Goal: Information Seeking & Learning: Learn about a topic

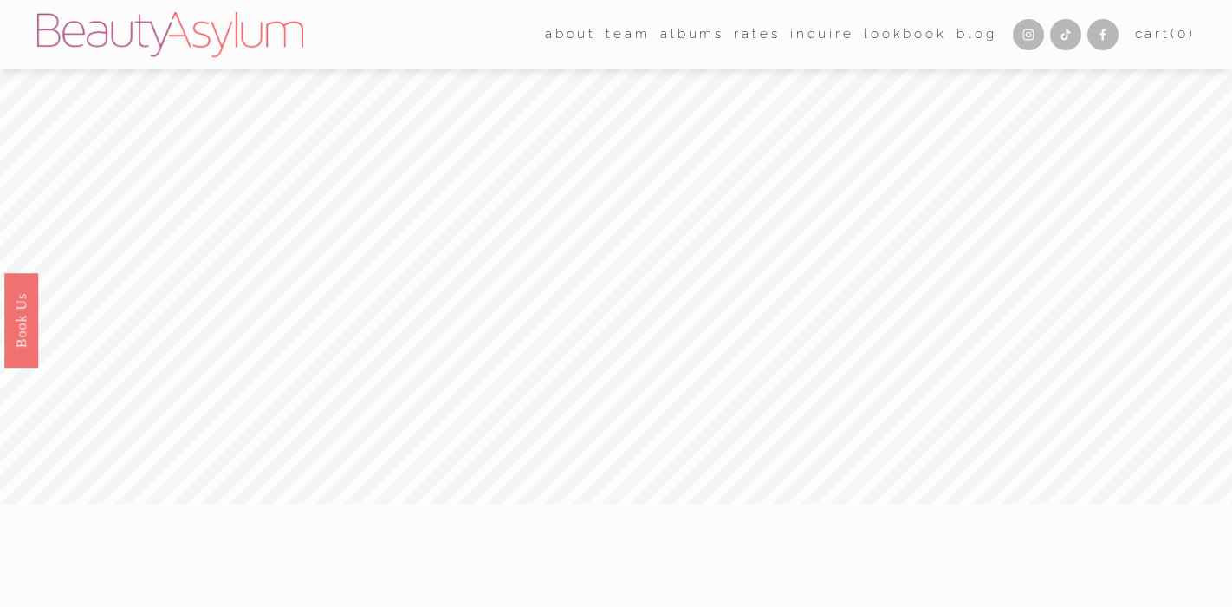
click at [739, 36] on link "Rates" at bounding box center [757, 35] width 46 height 27
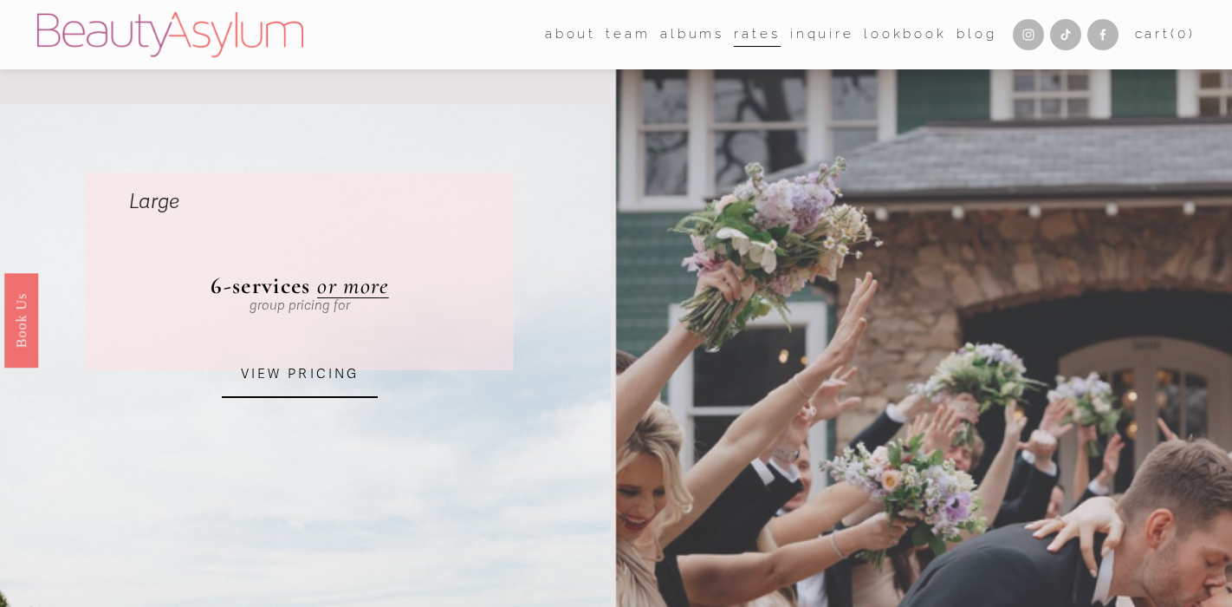
click at [311, 378] on link "VIEW PRICING" at bounding box center [300, 374] width 156 height 47
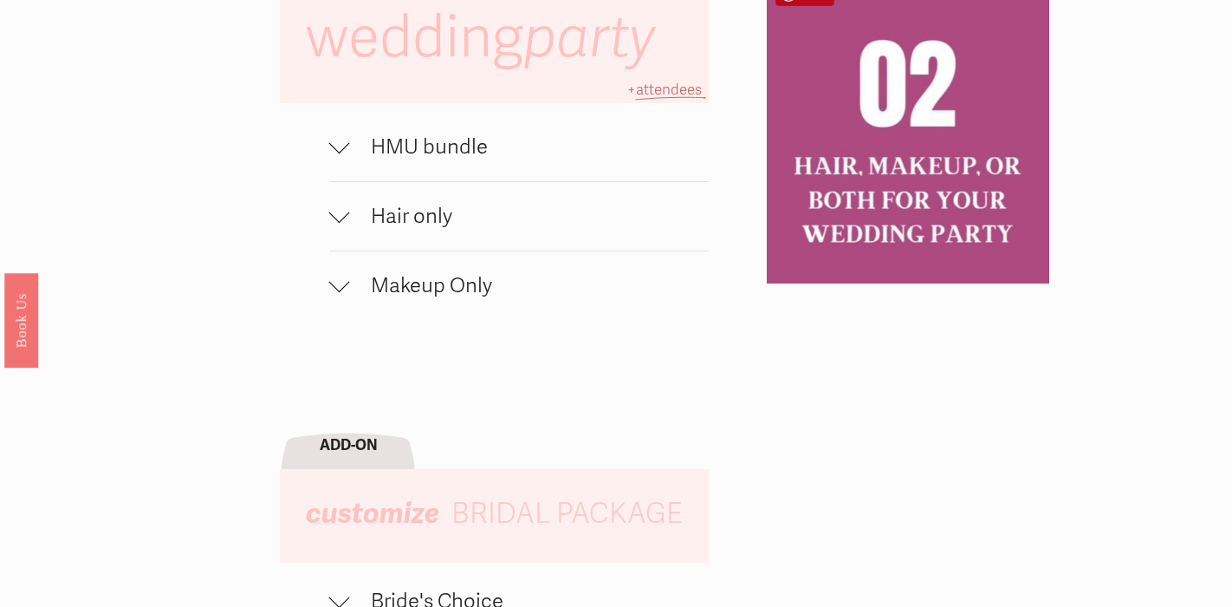
scroll to position [1194, 0]
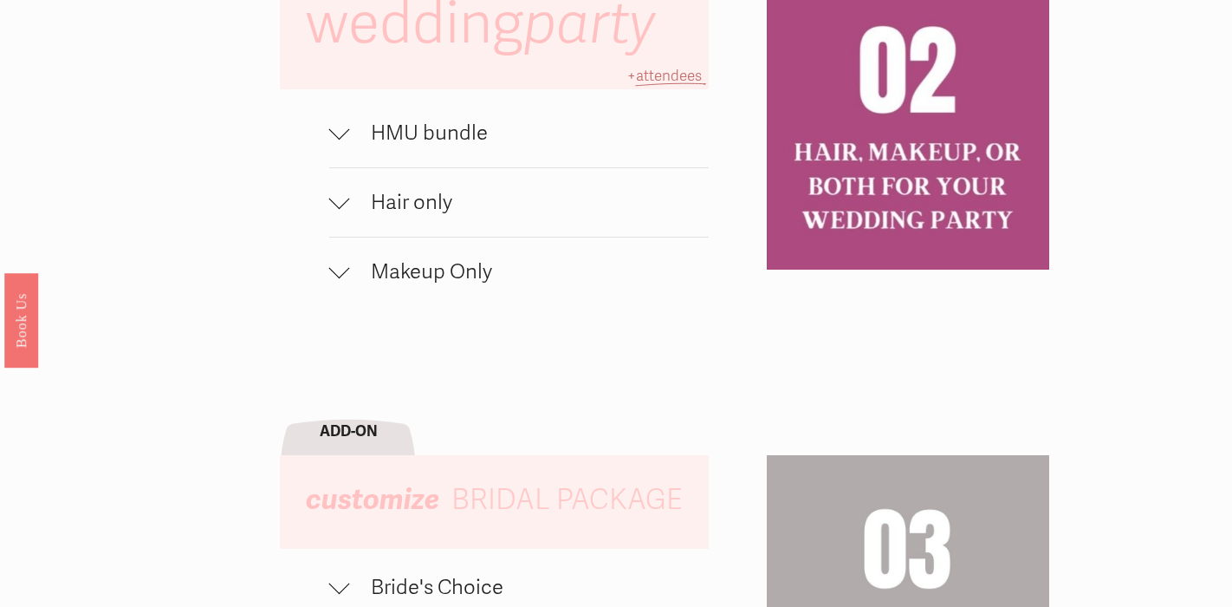
click at [417, 131] on span "HMU bundle" at bounding box center [529, 132] width 359 height 25
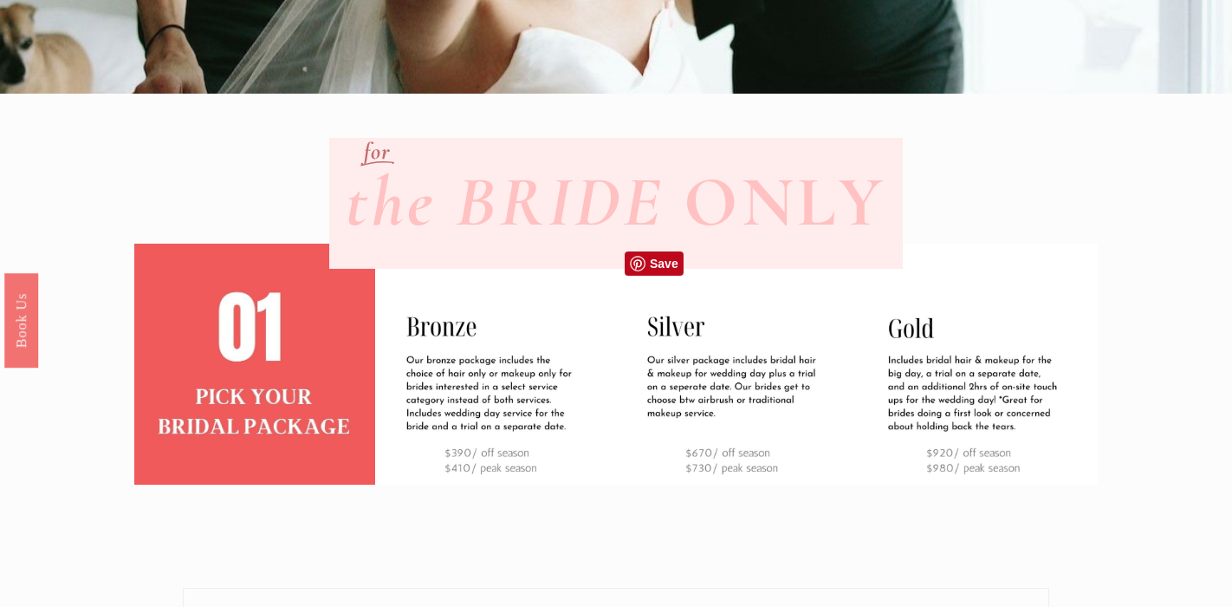
scroll to position [387, 0]
